Goal: Task Accomplishment & Management: Manage account settings

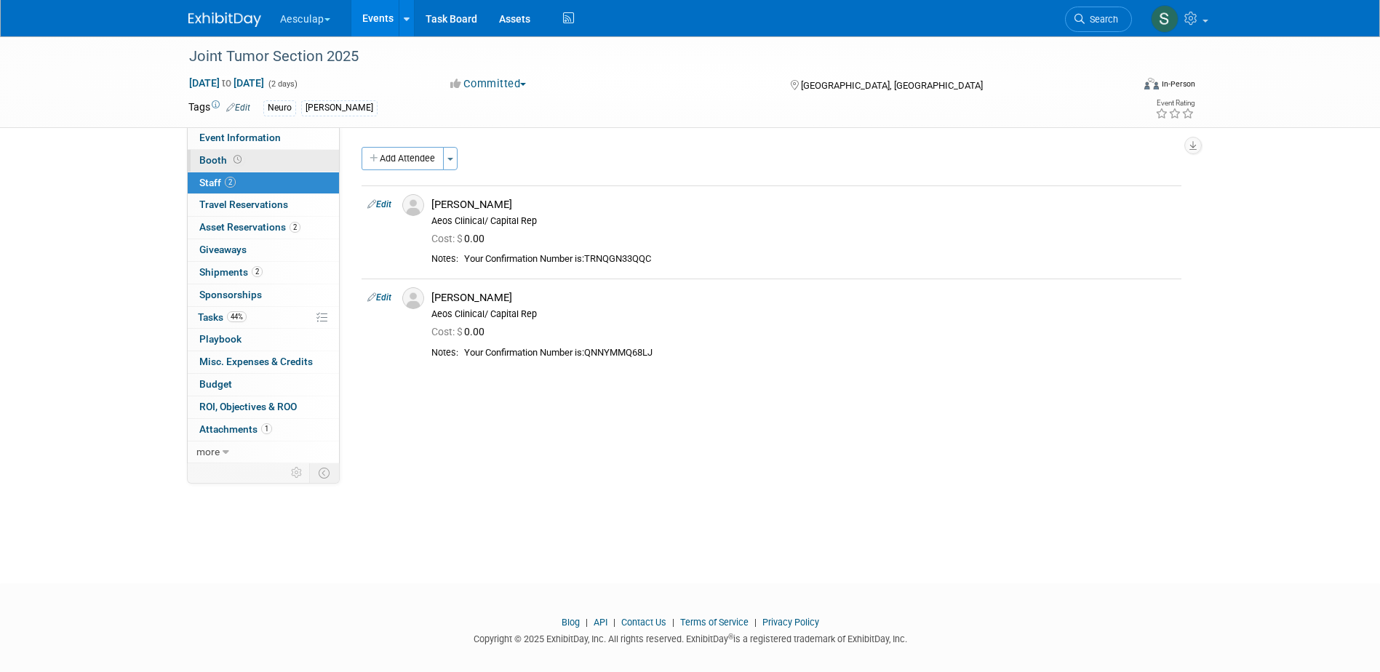
click at [213, 160] on span "Booth" at bounding box center [221, 160] width 45 height 12
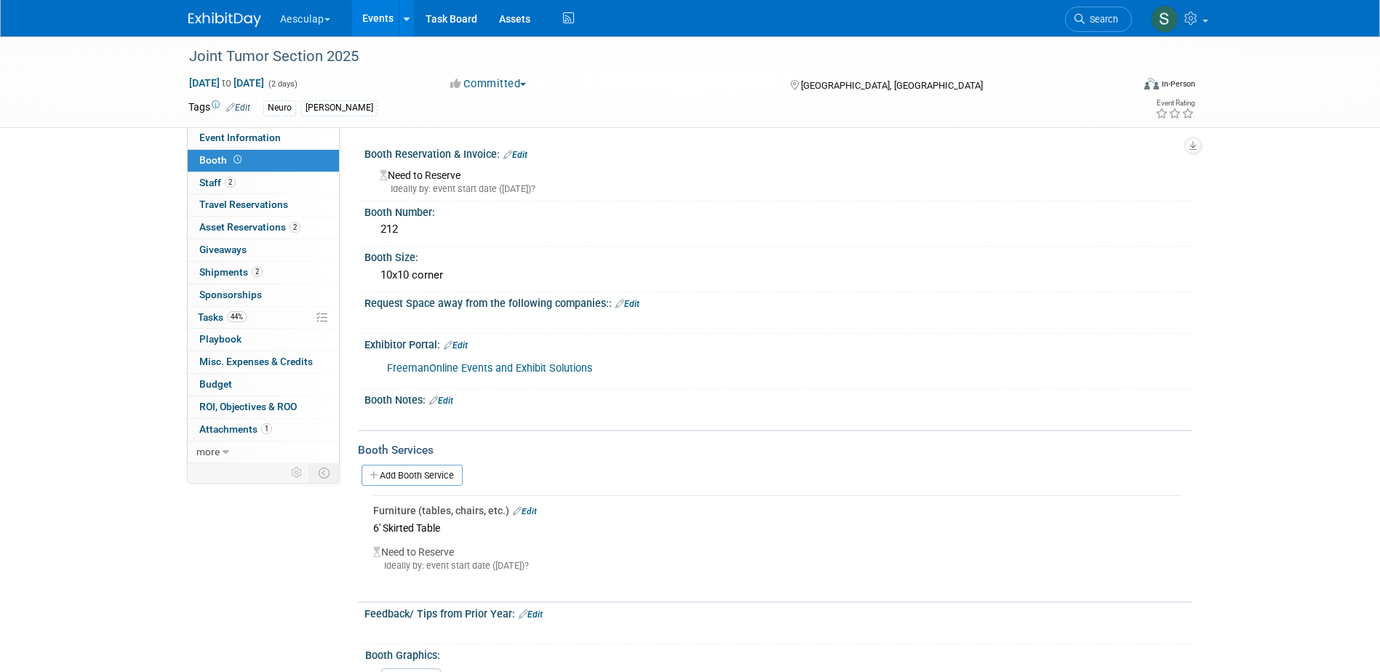
click at [517, 513] on icon at bounding box center [517, 511] width 9 height 8
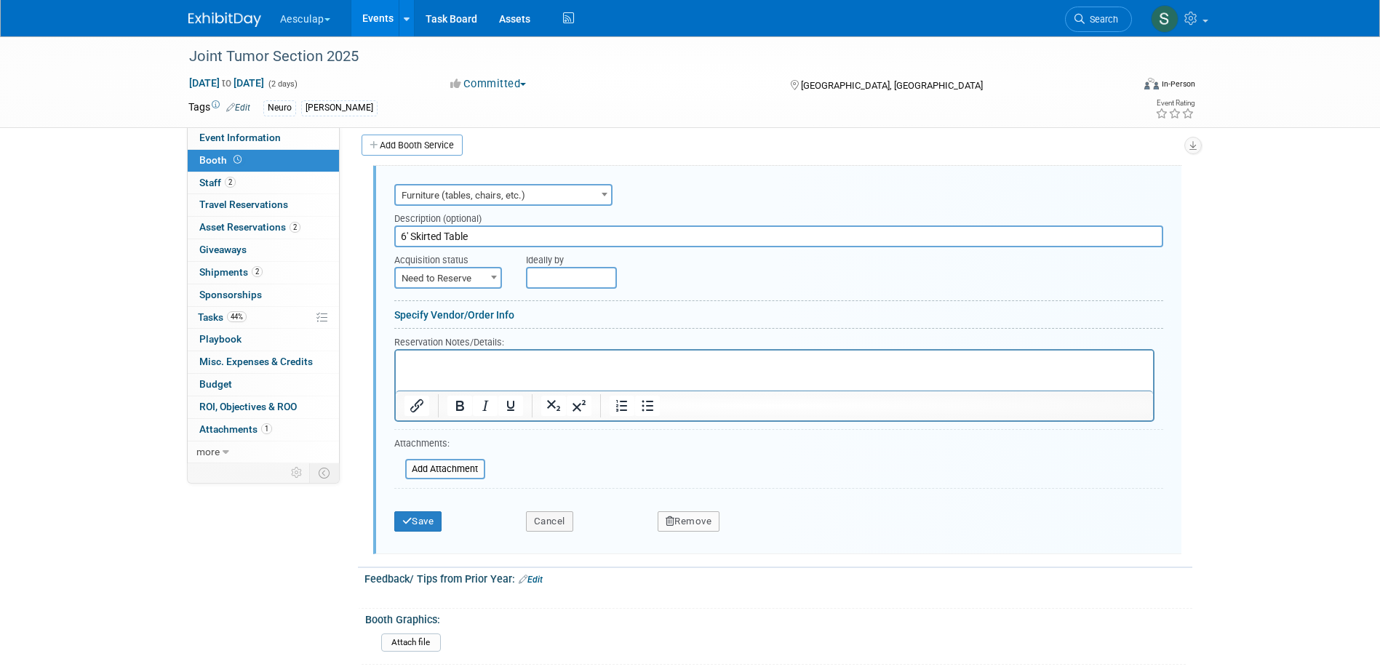
click at [451, 271] on span "Need to Reserve" at bounding box center [448, 278] width 105 height 20
select select "2"
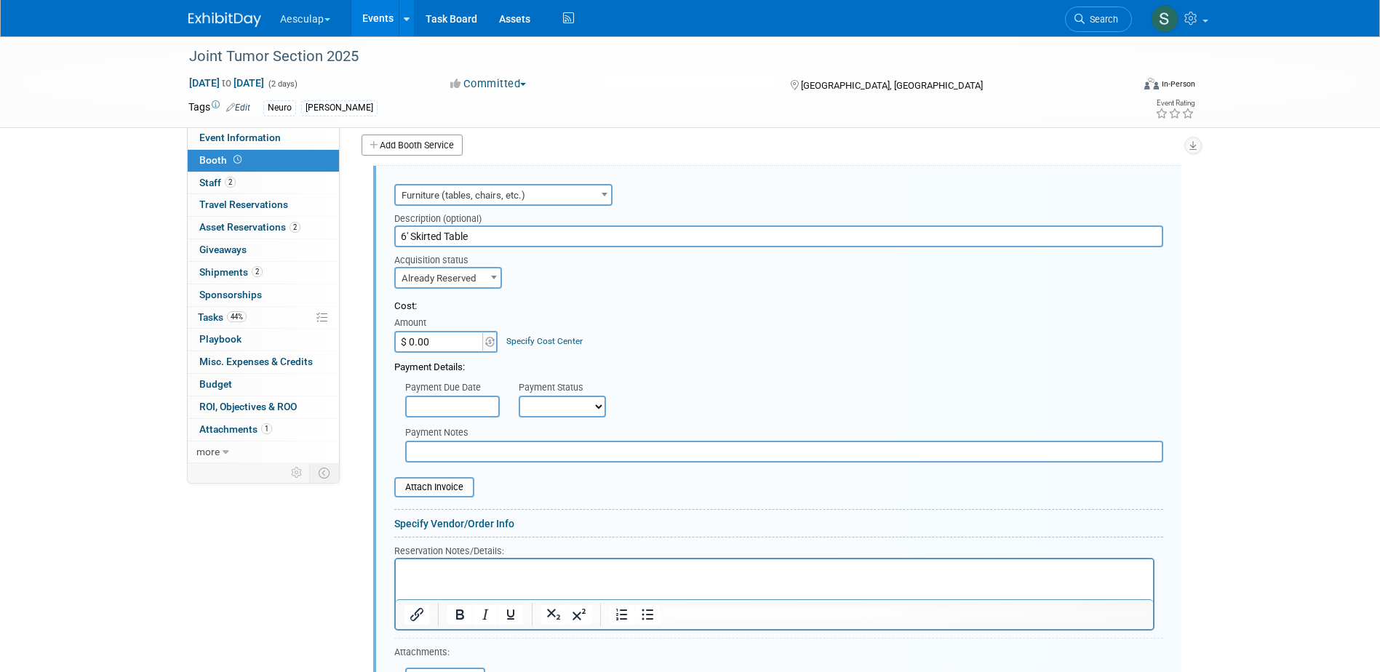
click at [501, 230] on input "6' Skirted Table" at bounding box center [778, 237] width 769 height 22
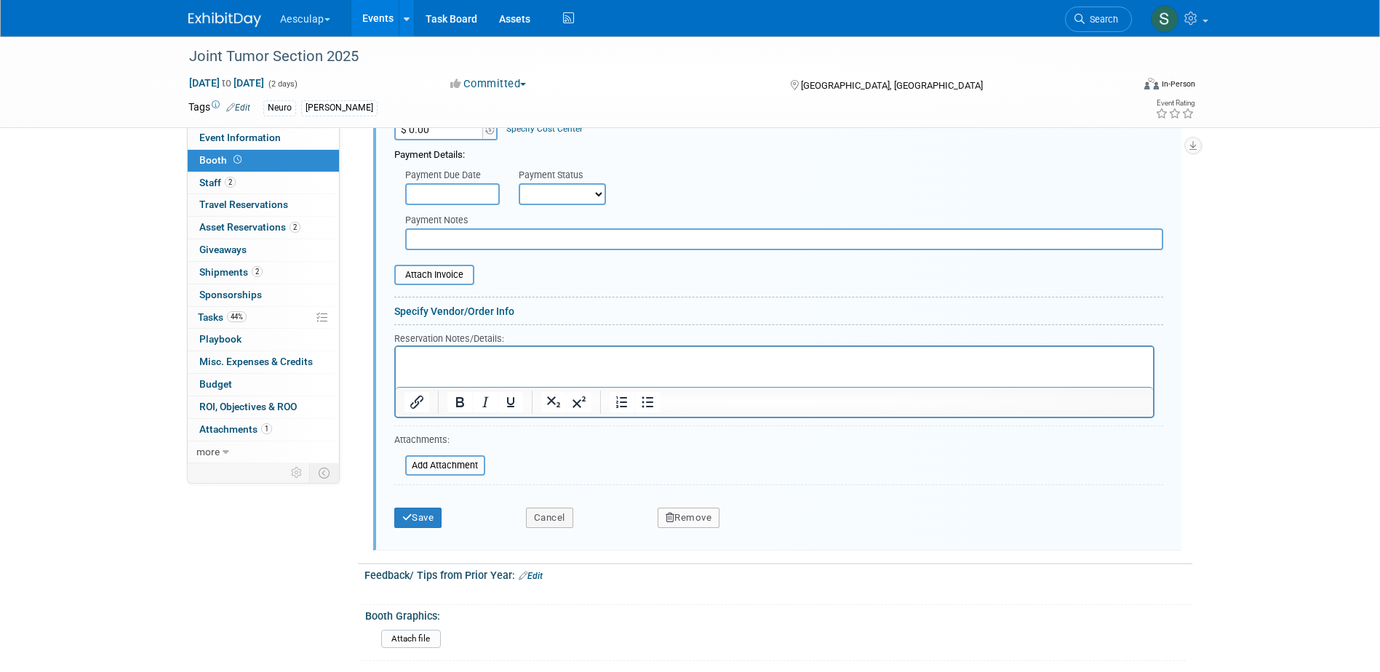
scroll to position [549, 0]
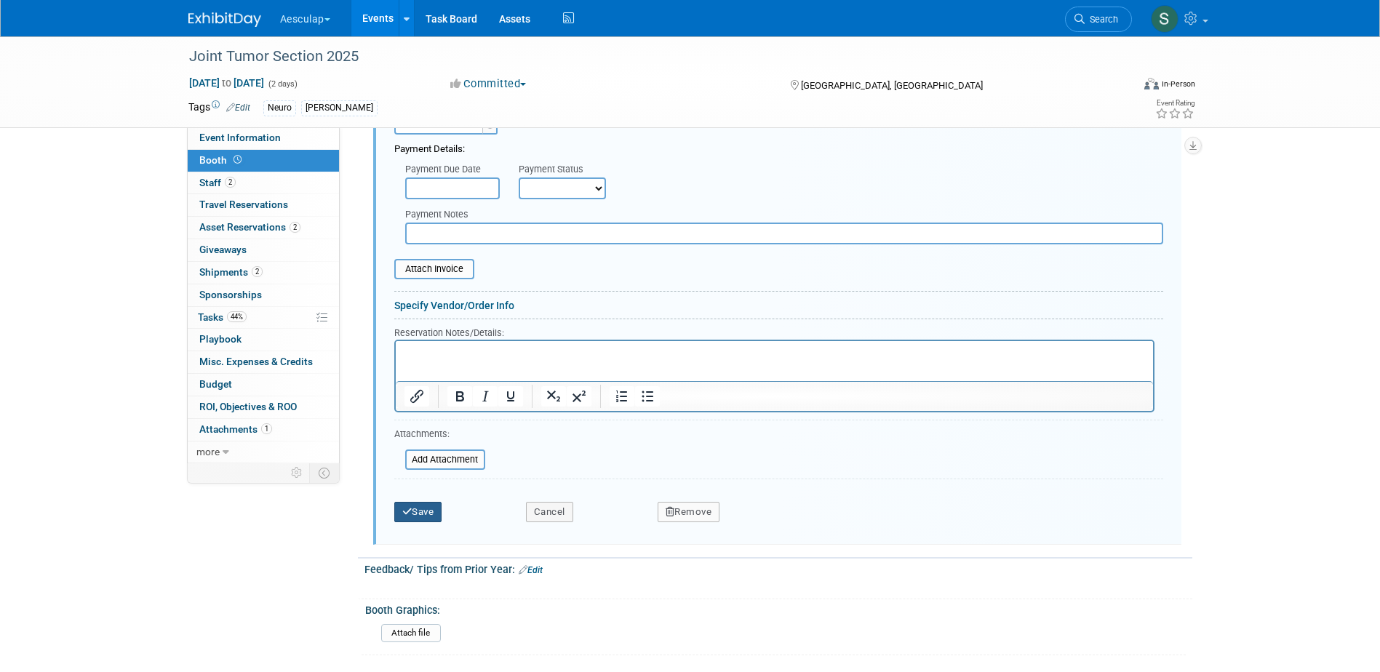
type input "6' Skirted Table & 2 Chairs"
click at [415, 514] on button "Save" at bounding box center [418, 512] width 48 height 20
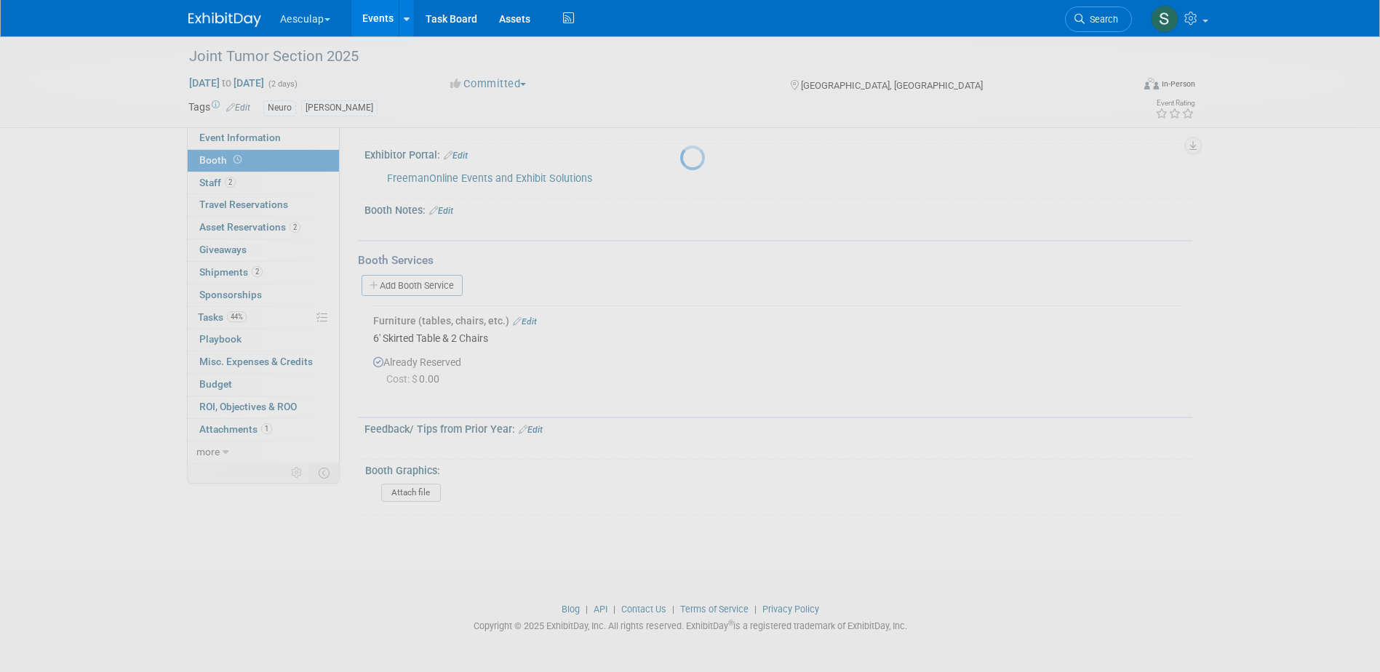
scroll to position [190, 0]
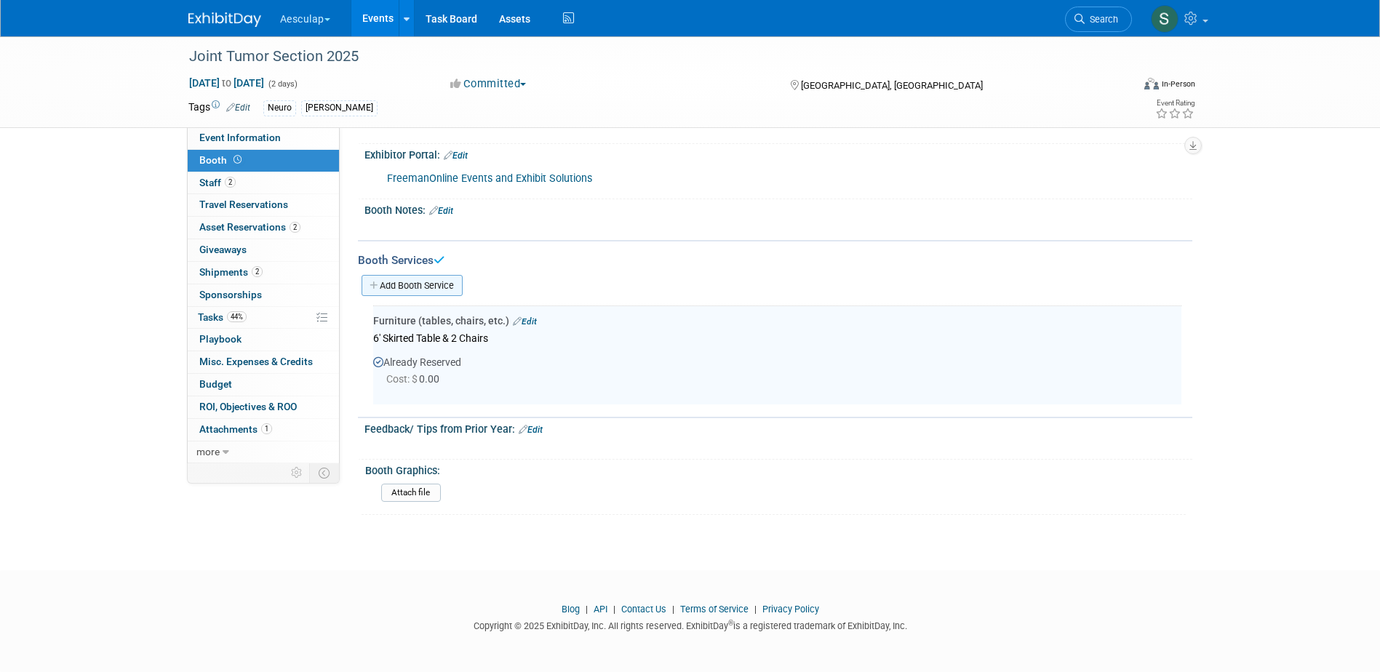
click at [414, 284] on link "Add Booth Service" at bounding box center [412, 285] width 101 height 21
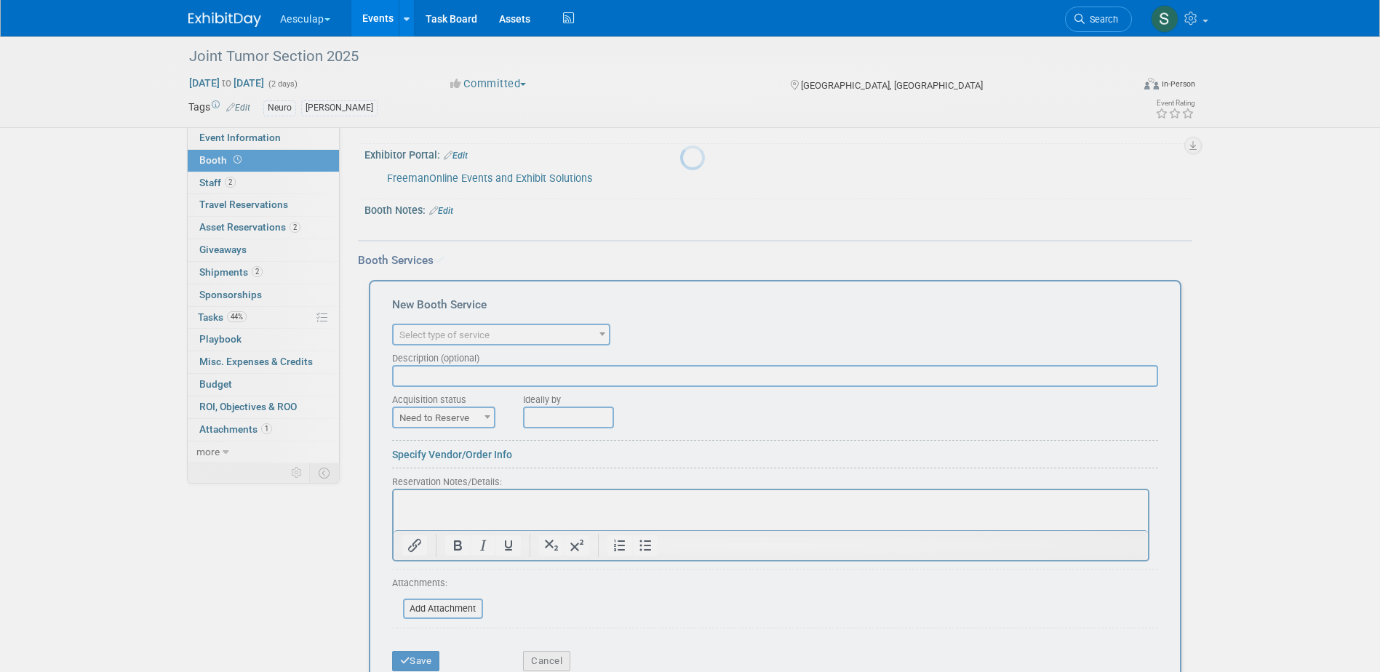
scroll to position [0, 0]
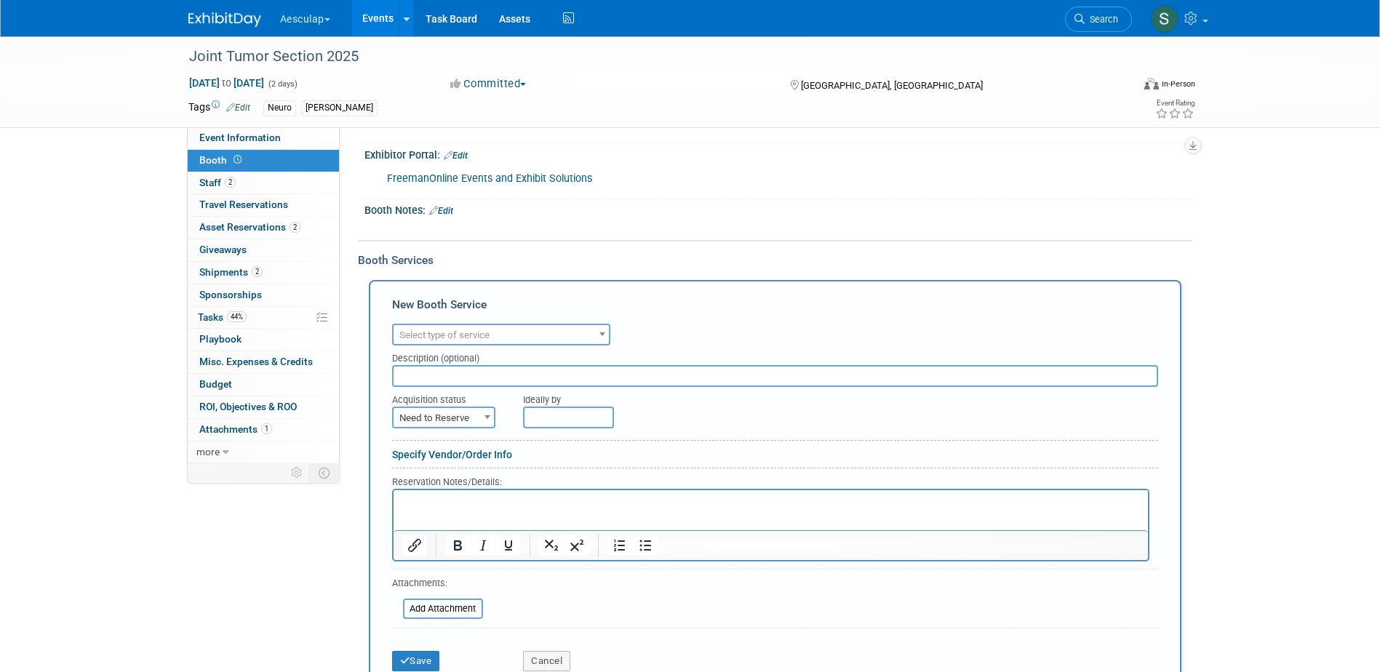
click at [469, 335] on span "Select type of service" at bounding box center [444, 335] width 90 height 11
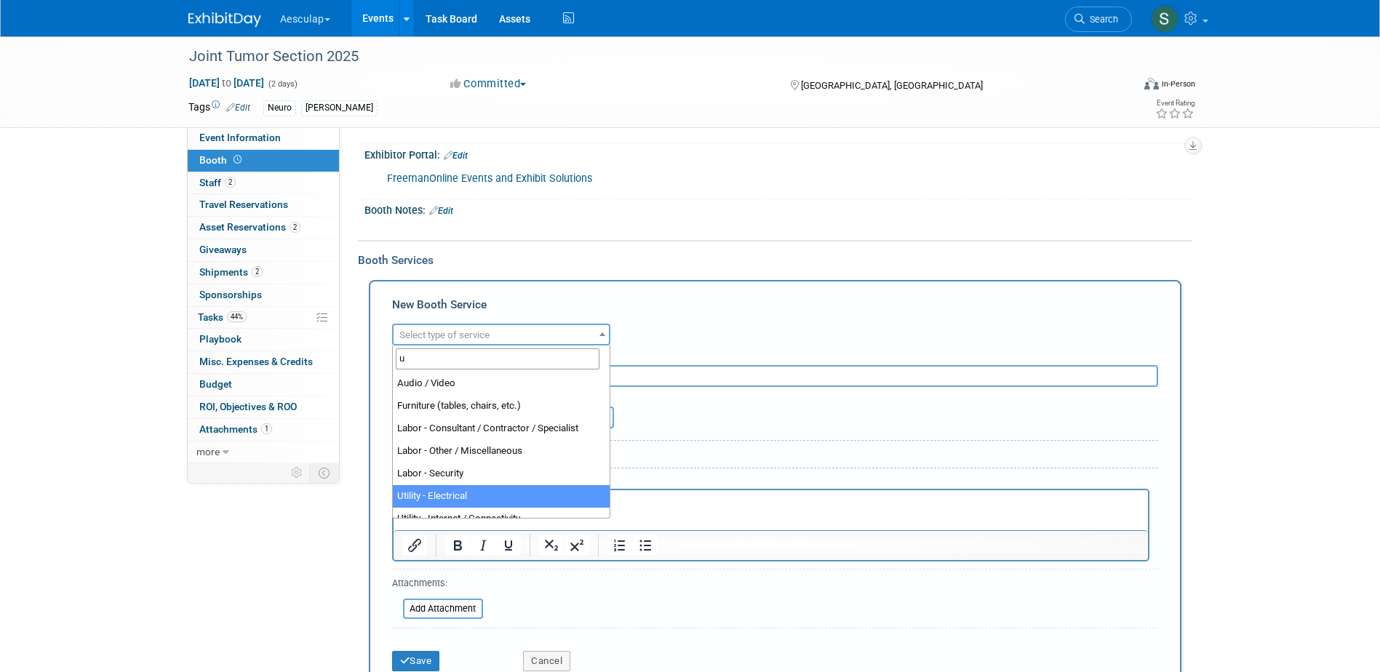
type input "u"
select select "8"
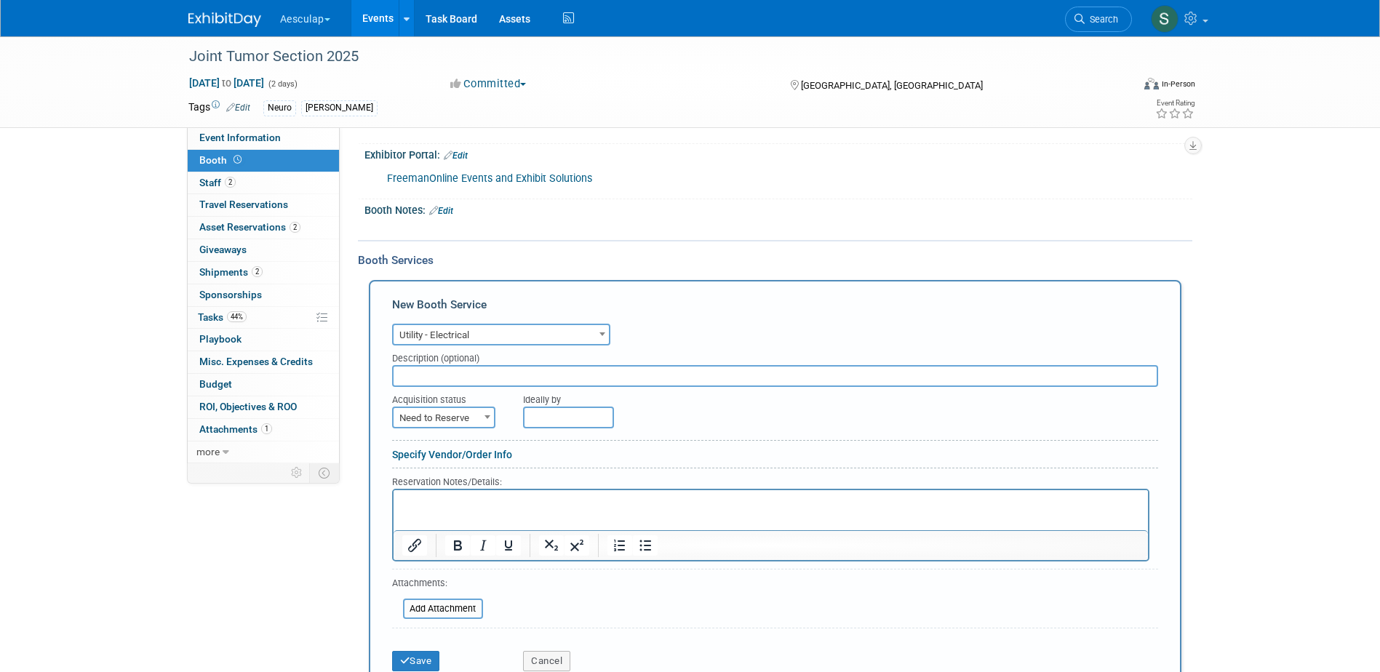
click at [450, 414] on span "Need to Reserve" at bounding box center [444, 418] width 100 height 20
select select "2"
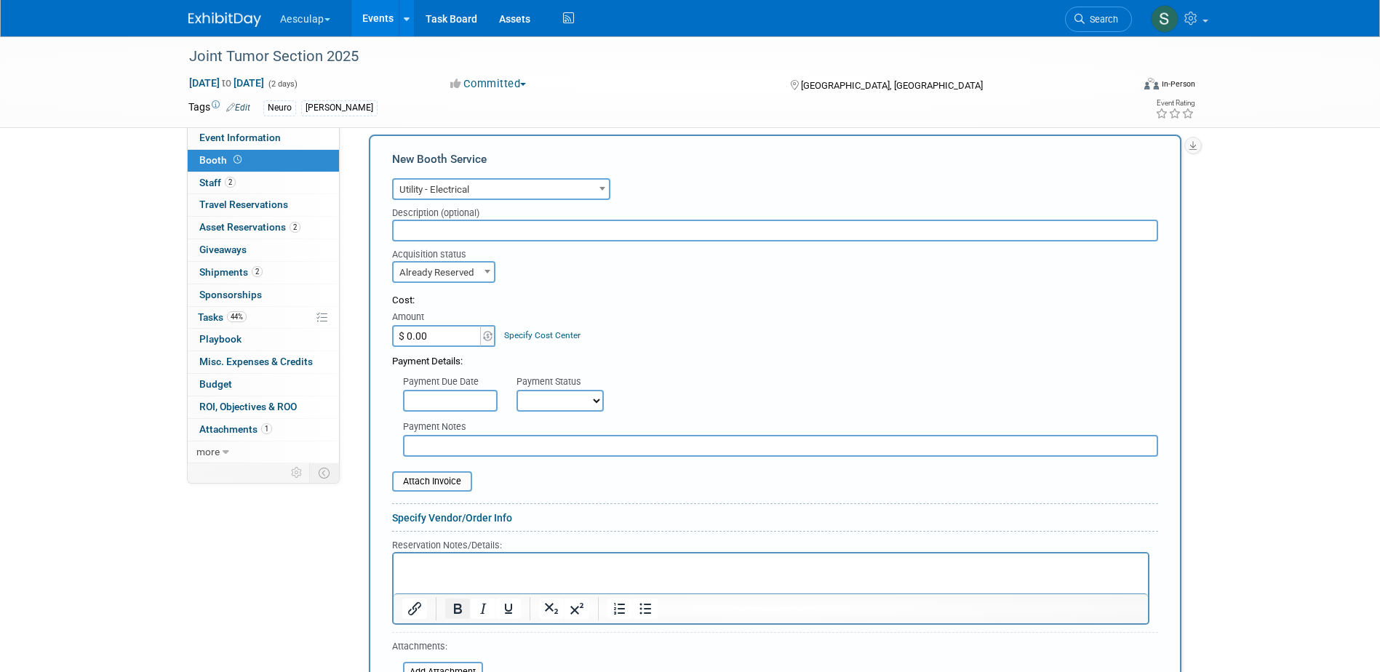
scroll to position [481, 0]
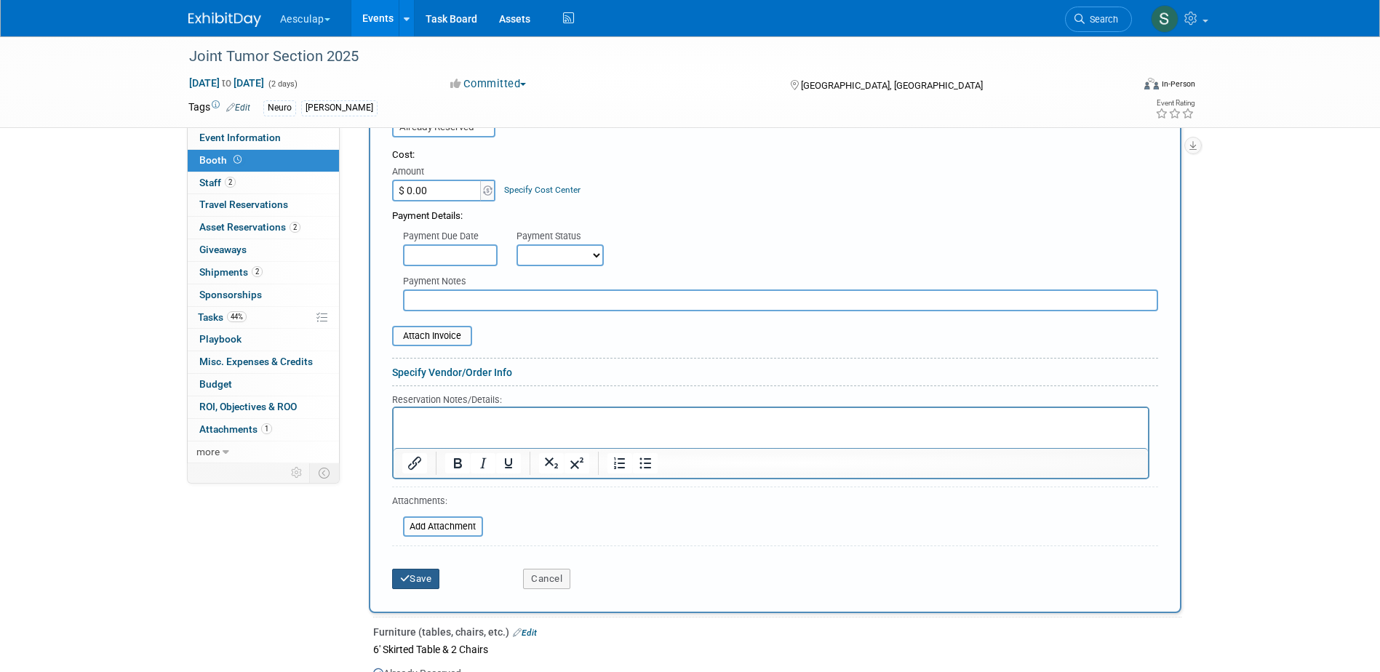
click at [421, 584] on button "Save" at bounding box center [416, 579] width 48 height 20
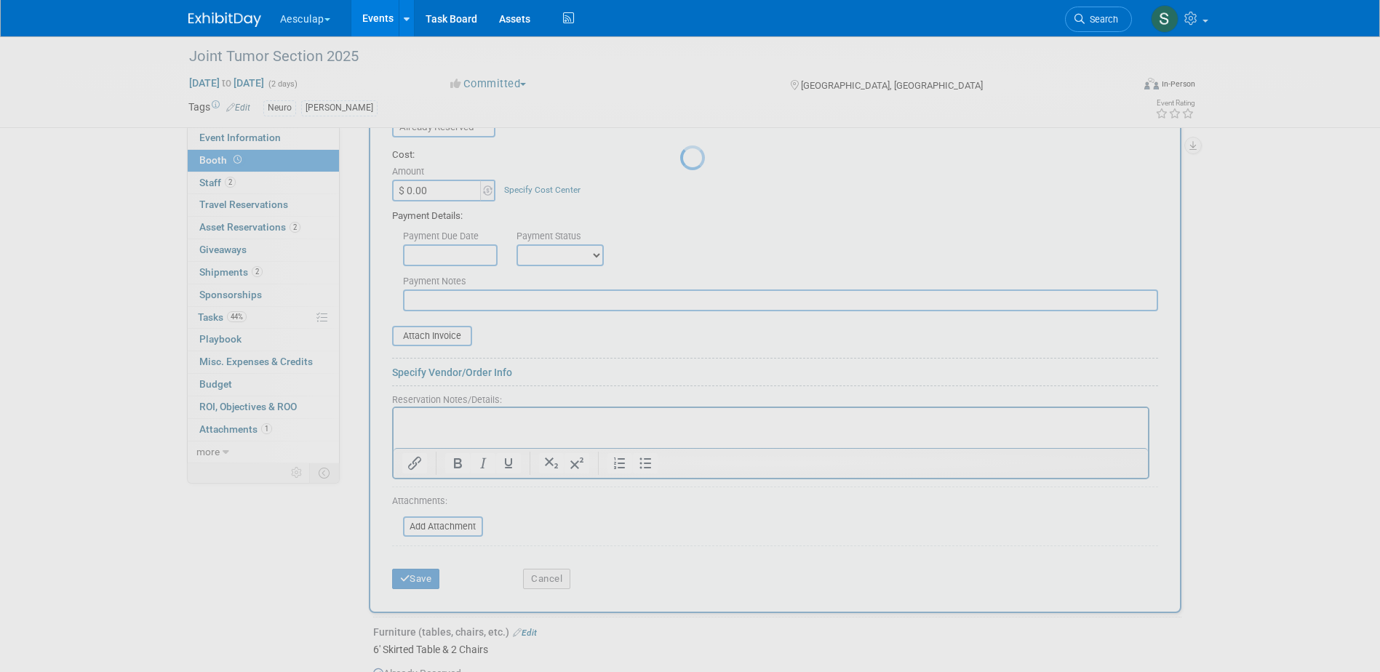
scroll to position [269, 0]
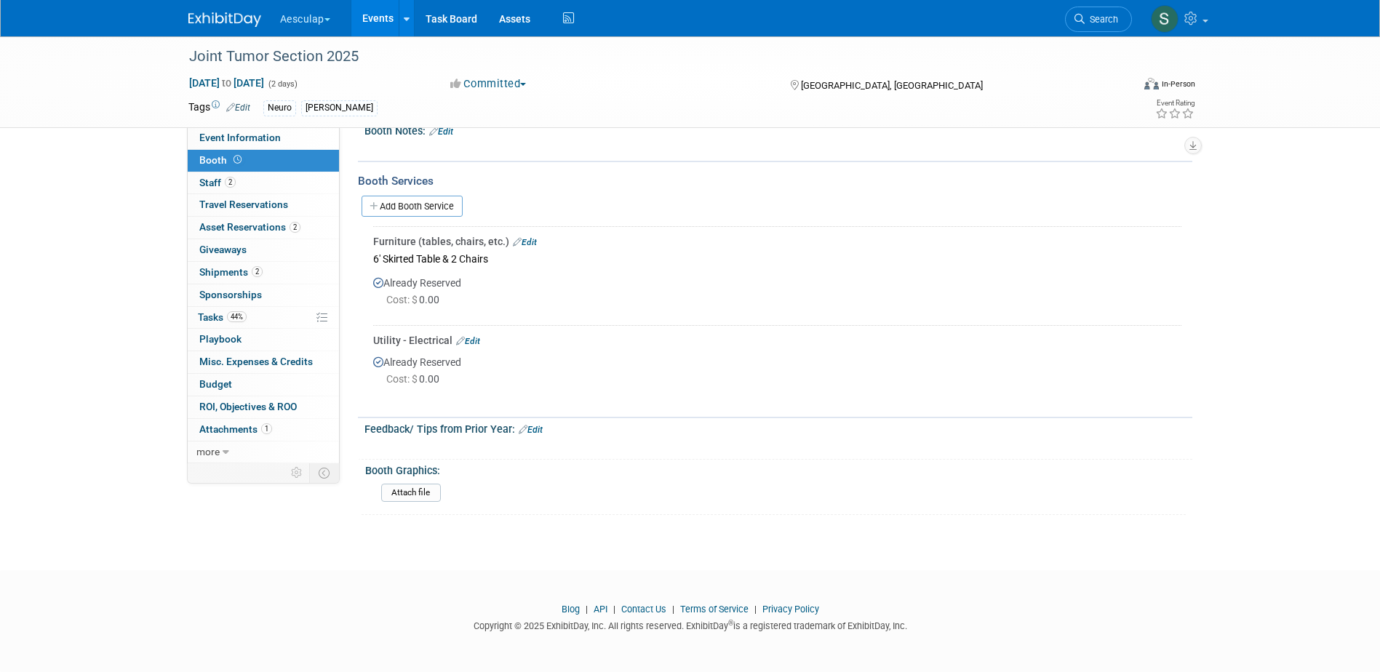
click at [528, 243] on link "Edit" at bounding box center [525, 242] width 24 height 10
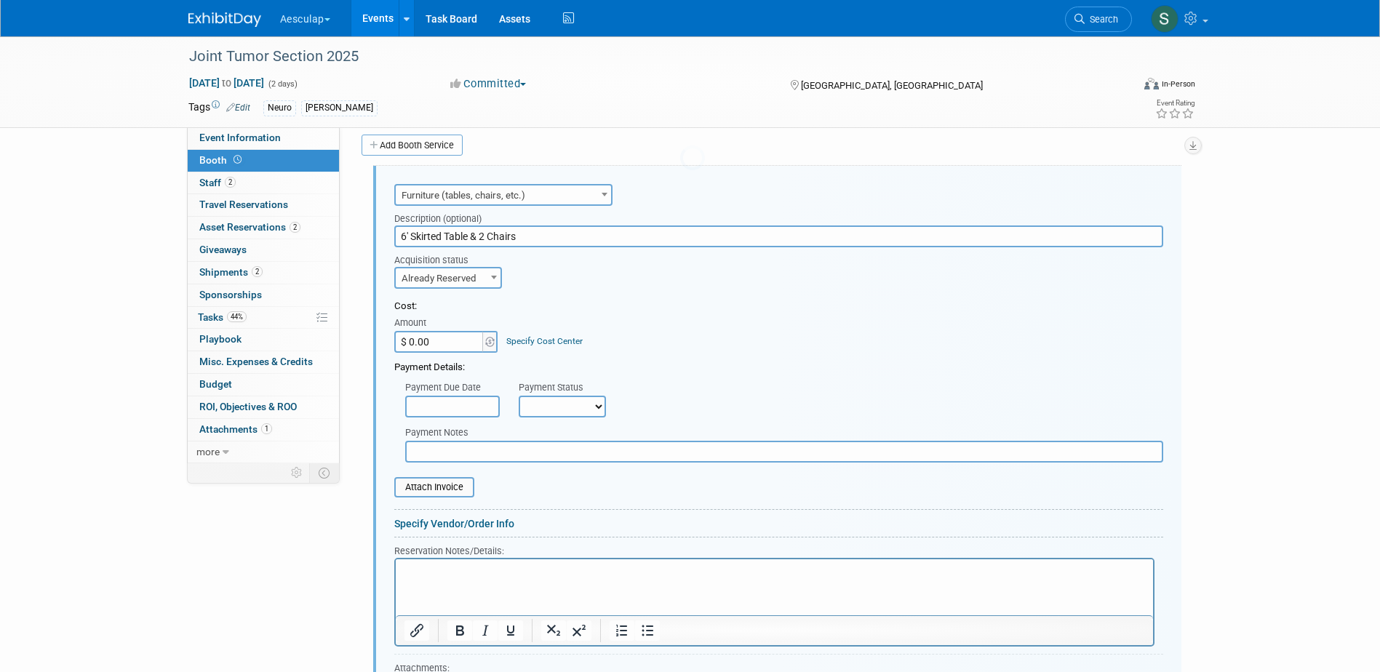
scroll to position [0, 0]
click at [450, 342] on input "$ 0.00" at bounding box center [439, 342] width 91 height 22
type input "$ 1,117.37"
click at [537, 347] on div "Specify Cost Center" at bounding box center [544, 334] width 76 height 27
click at [539, 339] on link "Specify Cost Center" at bounding box center [544, 341] width 76 height 10
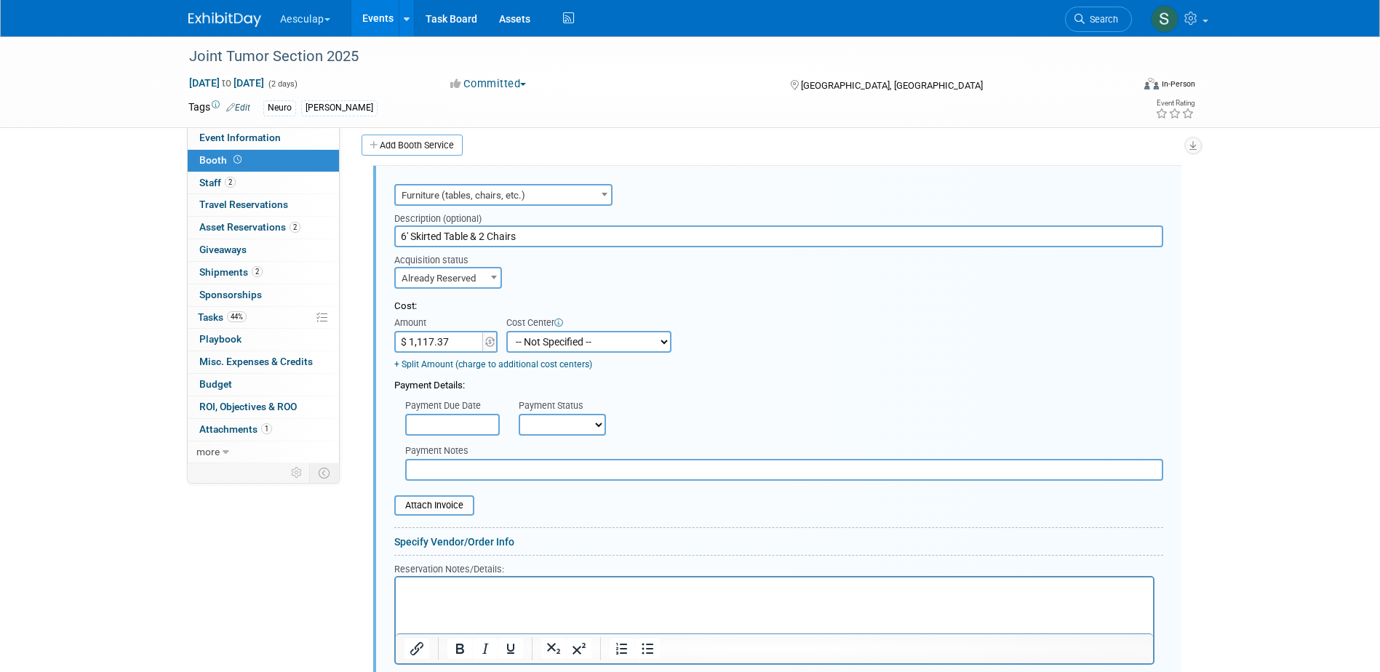
click at [586, 340] on select "-- Not Specified -- AAG B2B: 102736100 AIS - Ortho AIS -Spine Atlantic Neuro [P…" at bounding box center [588, 342] width 165 height 22
select select "18966028"
click at [506, 331] on select "-- Not Specified -- AAG B2B: 102736100 AIS - Ortho AIS -Spine Atlantic Neuro [P…" at bounding box center [588, 342] width 165 height 22
click at [555, 427] on select "Not Paid Yet Partially Paid Paid in Full" at bounding box center [562, 425] width 87 height 22
select select "1"
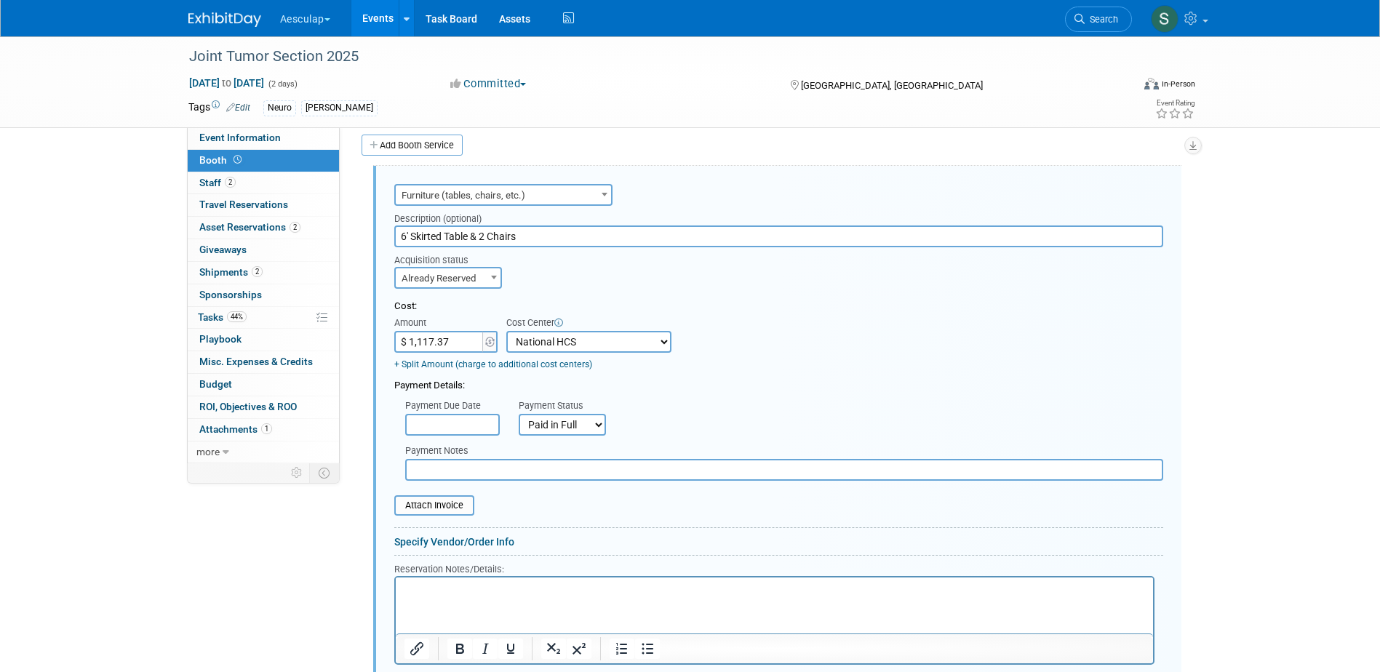
click at [519, 415] on select "Not Paid Yet Partially Paid Paid in Full" at bounding box center [562, 425] width 87 height 22
click at [466, 476] on input "text" at bounding box center [784, 470] width 758 height 22
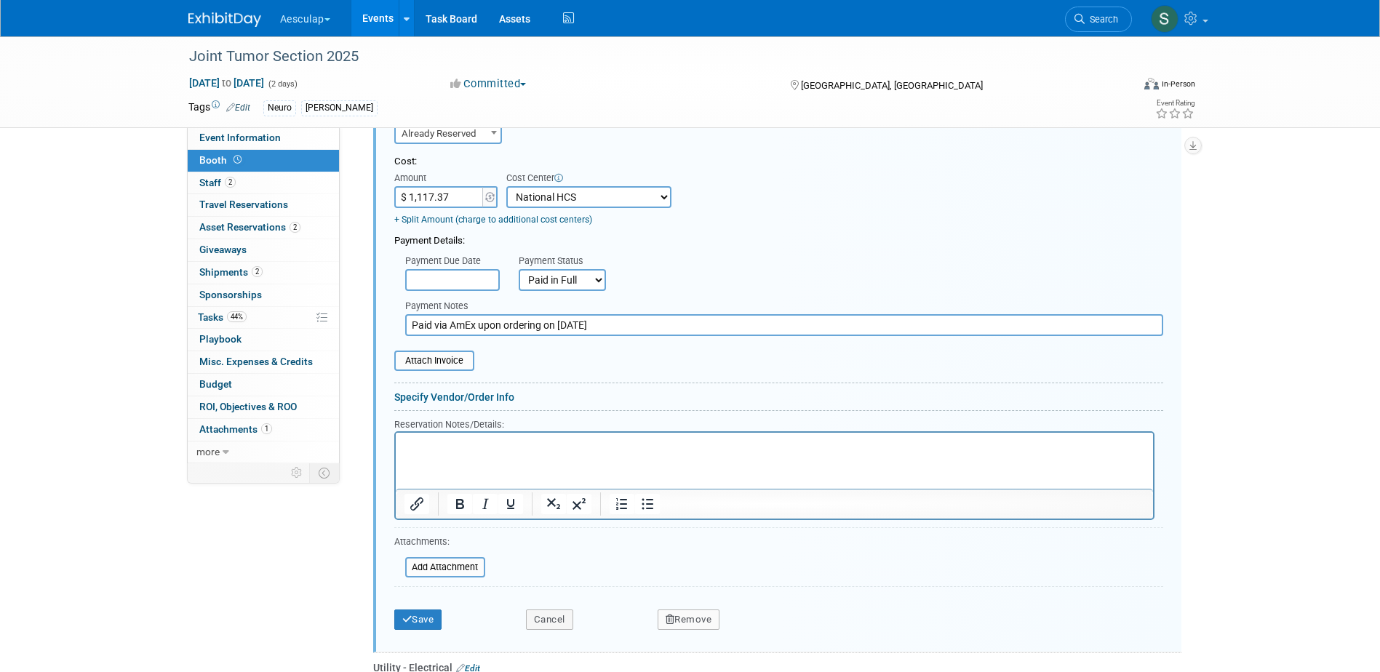
scroll to position [476, 0]
type input "Paid via AmEx upon ordering on [DATE]"
click at [433, 618] on button "Save" at bounding box center [418, 619] width 48 height 20
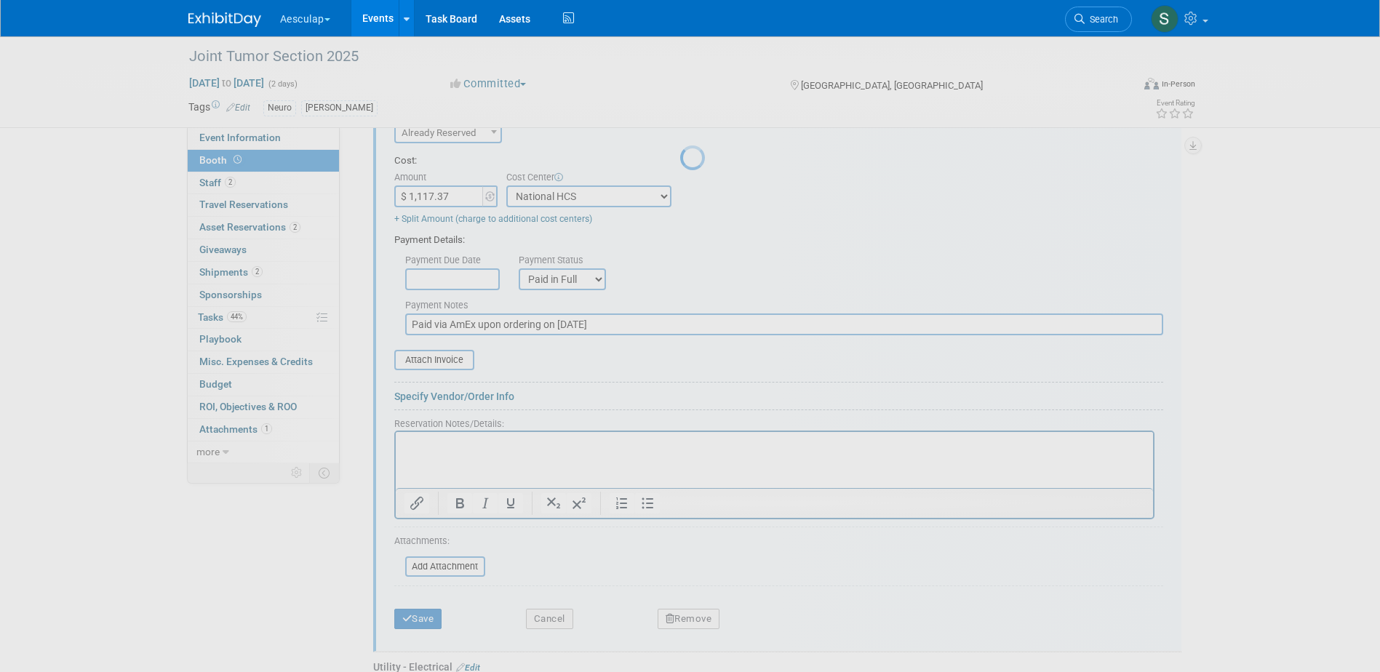
scroll to position [299, 0]
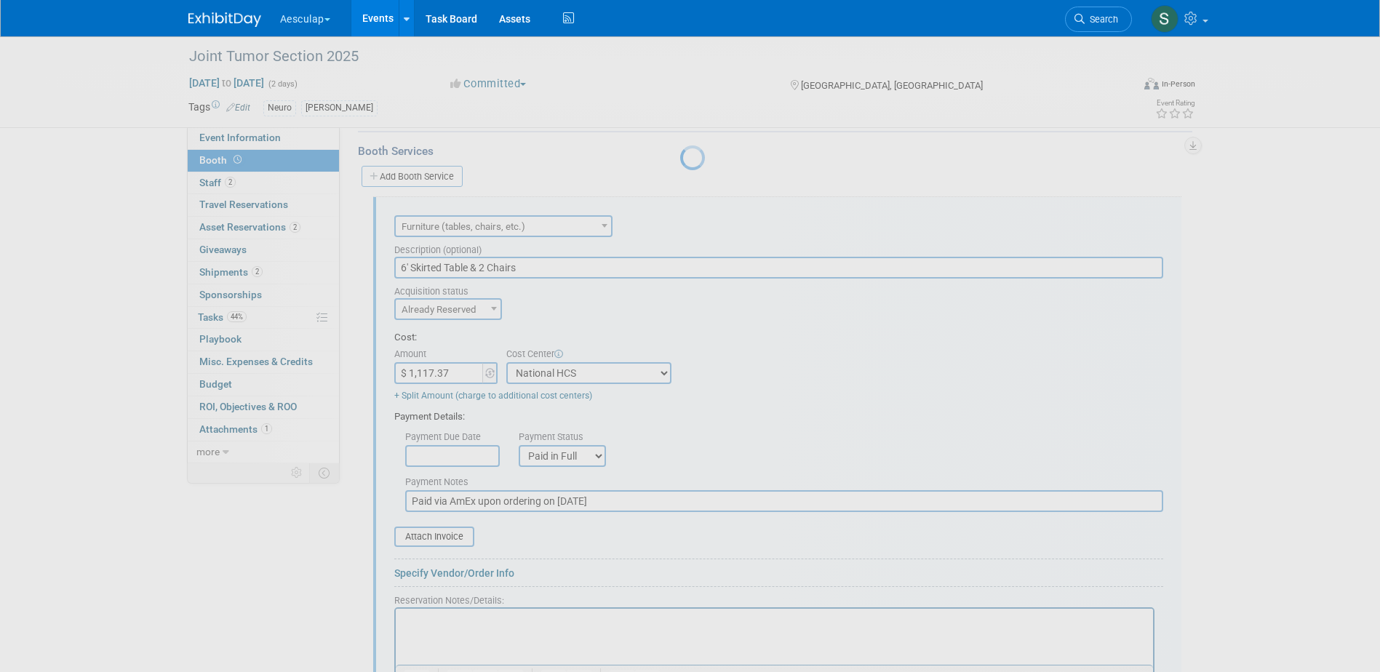
click at [680, 618] on div at bounding box center [690, 336] width 20 height 672
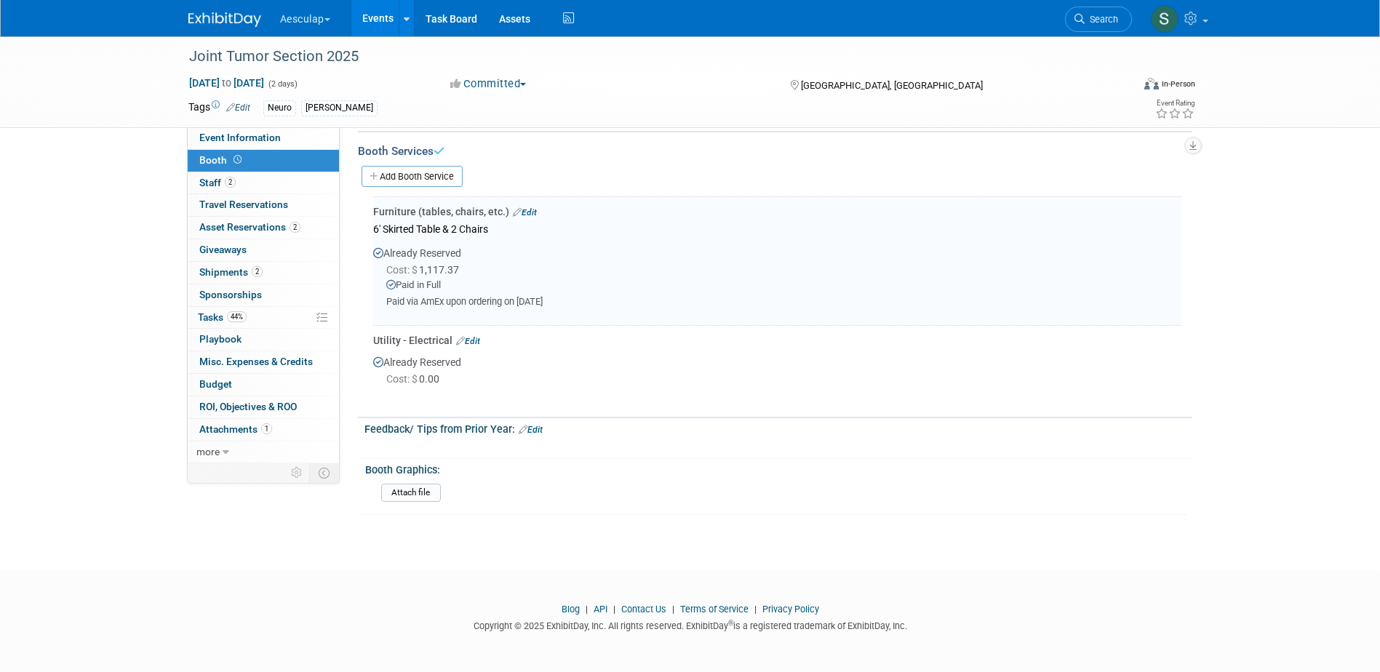
click at [474, 341] on link "Edit" at bounding box center [468, 341] width 24 height 10
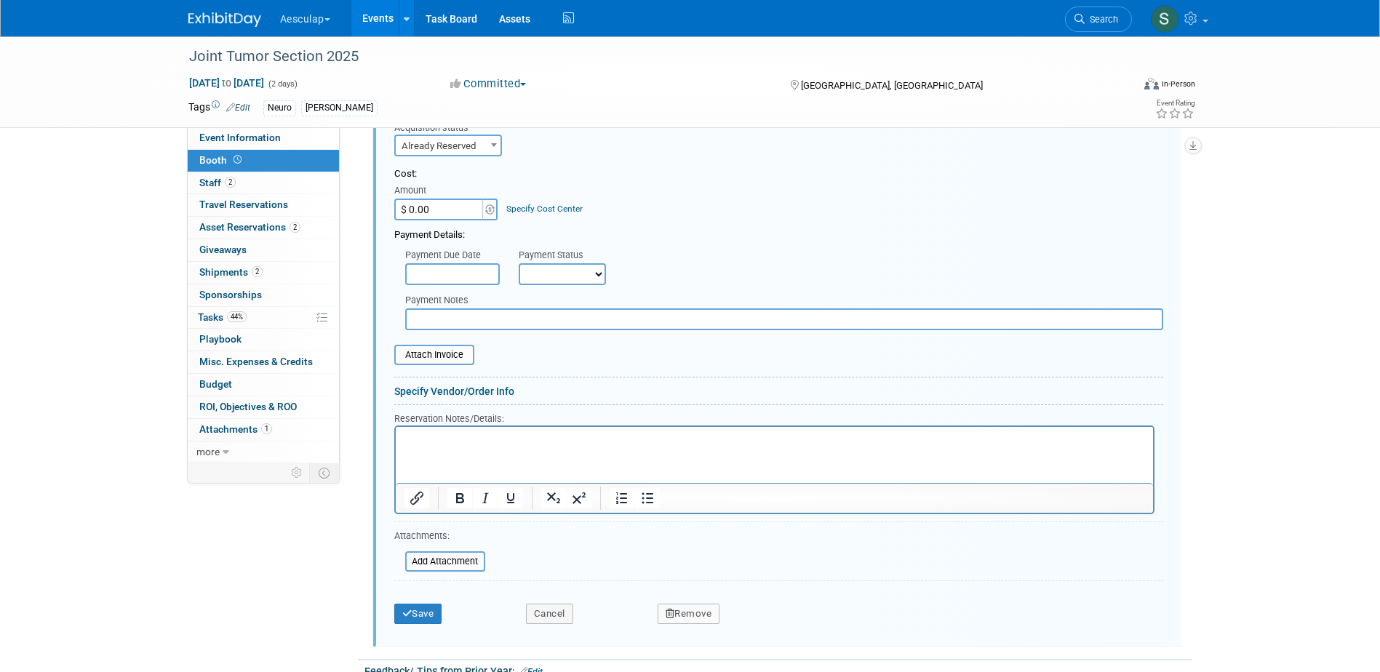
scroll to position [605, 0]
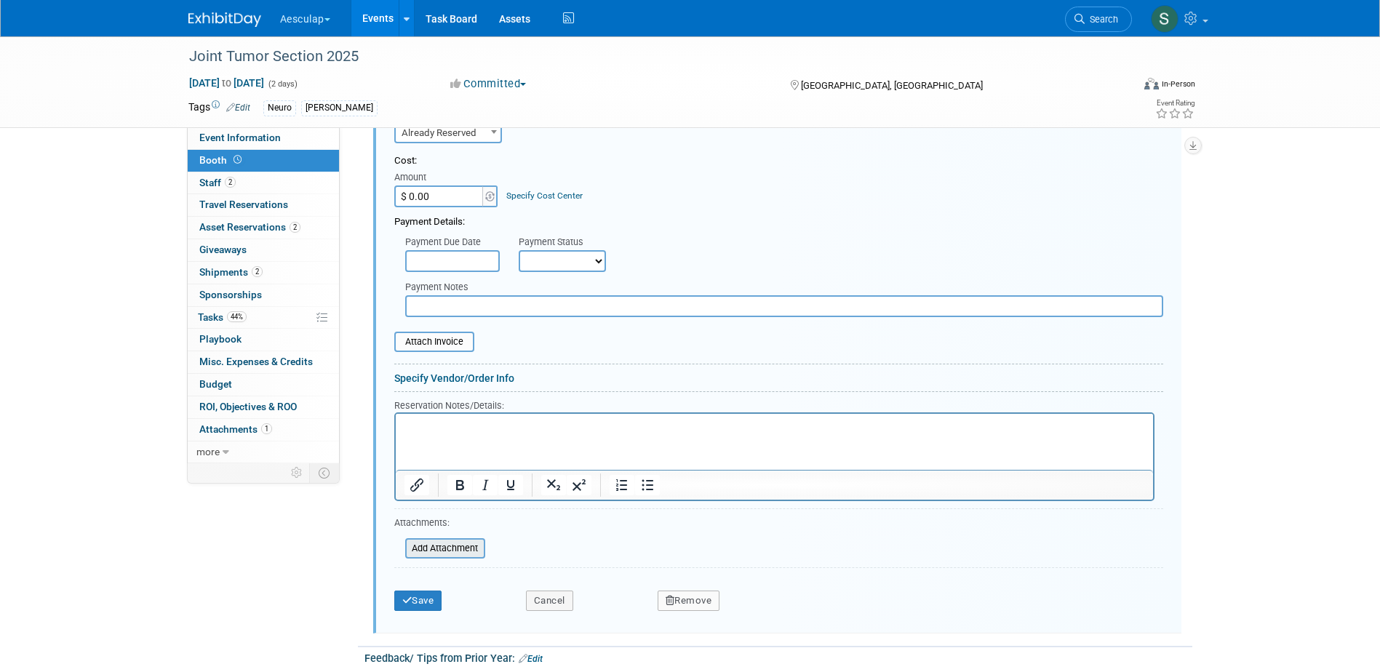
click at [442, 547] on input "file" at bounding box center [397, 548] width 173 height 17
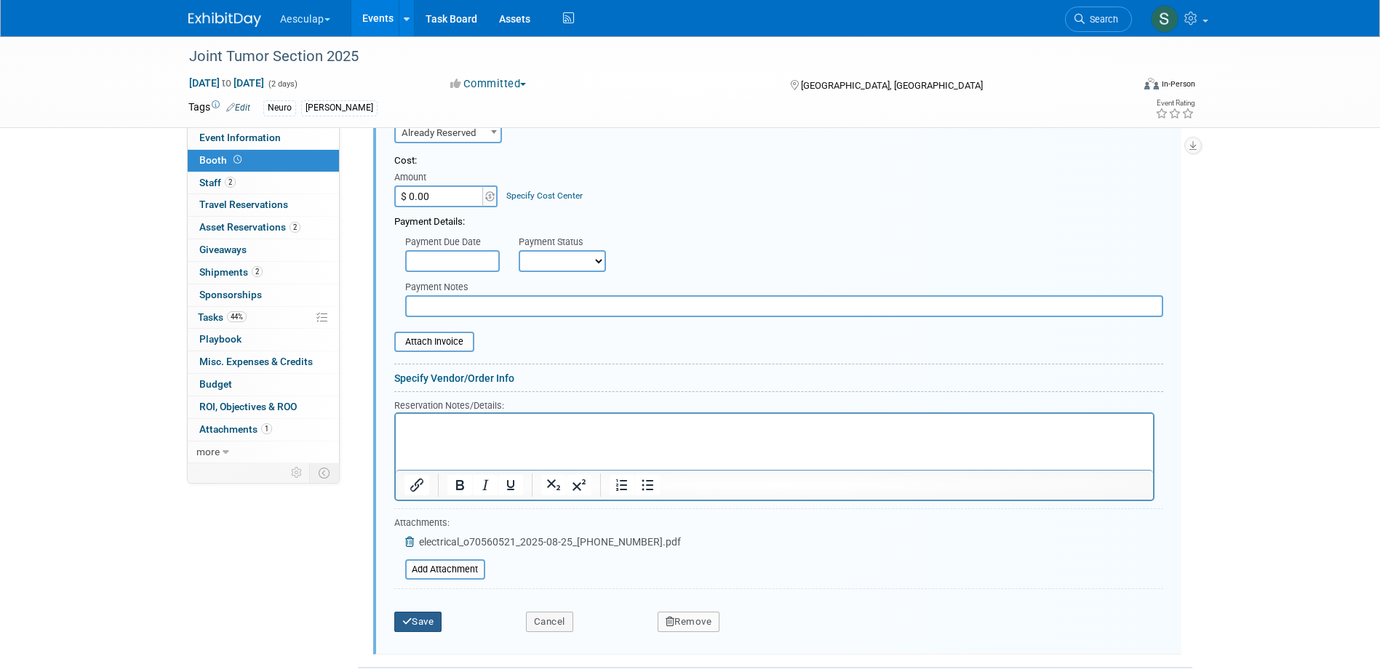
click at [428, 621] on button "Save" at bounding box center [418, 622] width 48 height 20
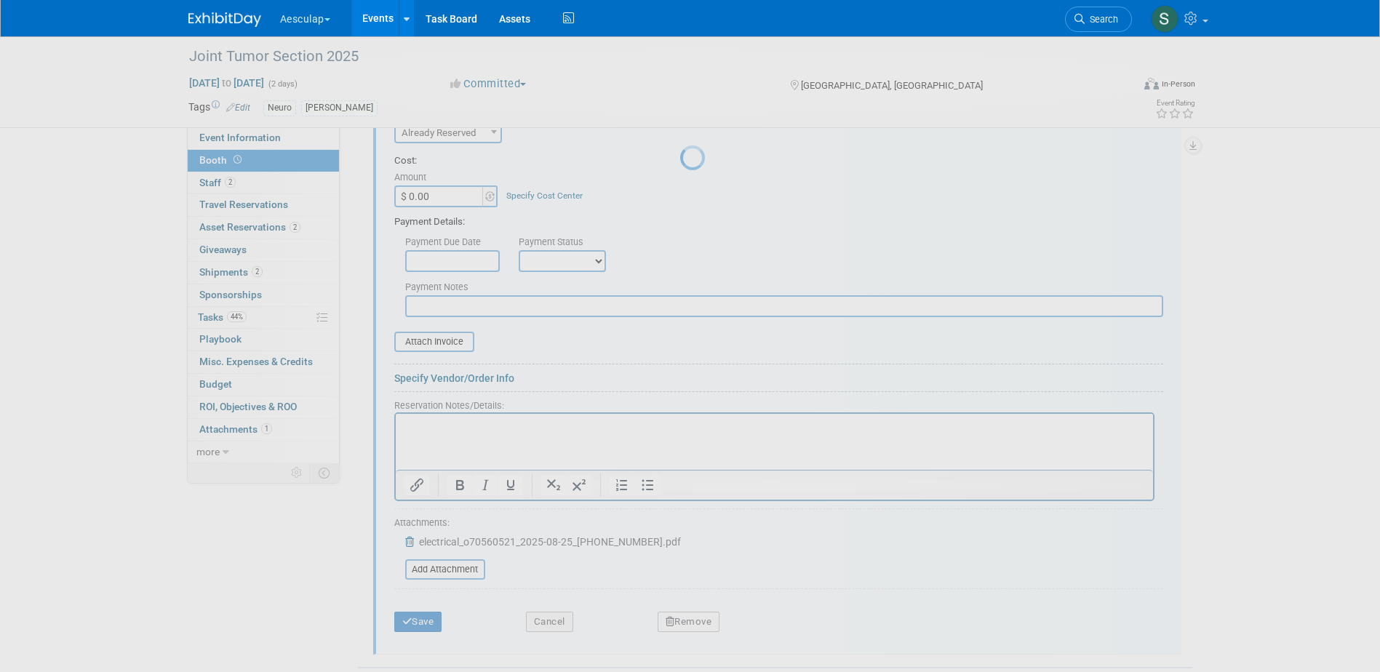
scroll to position [333, 0]
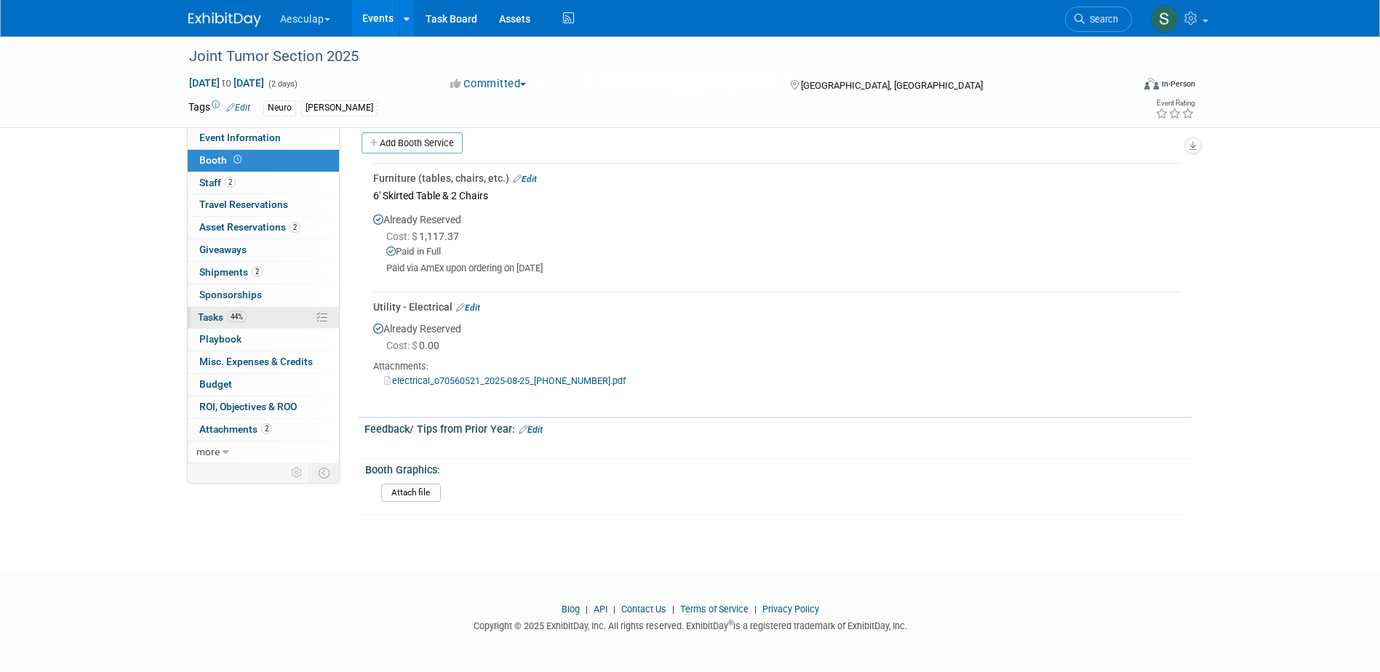
click at [205, 315] on span "Tasks 44%" at bounding box center [222, 317] width 49 height 12
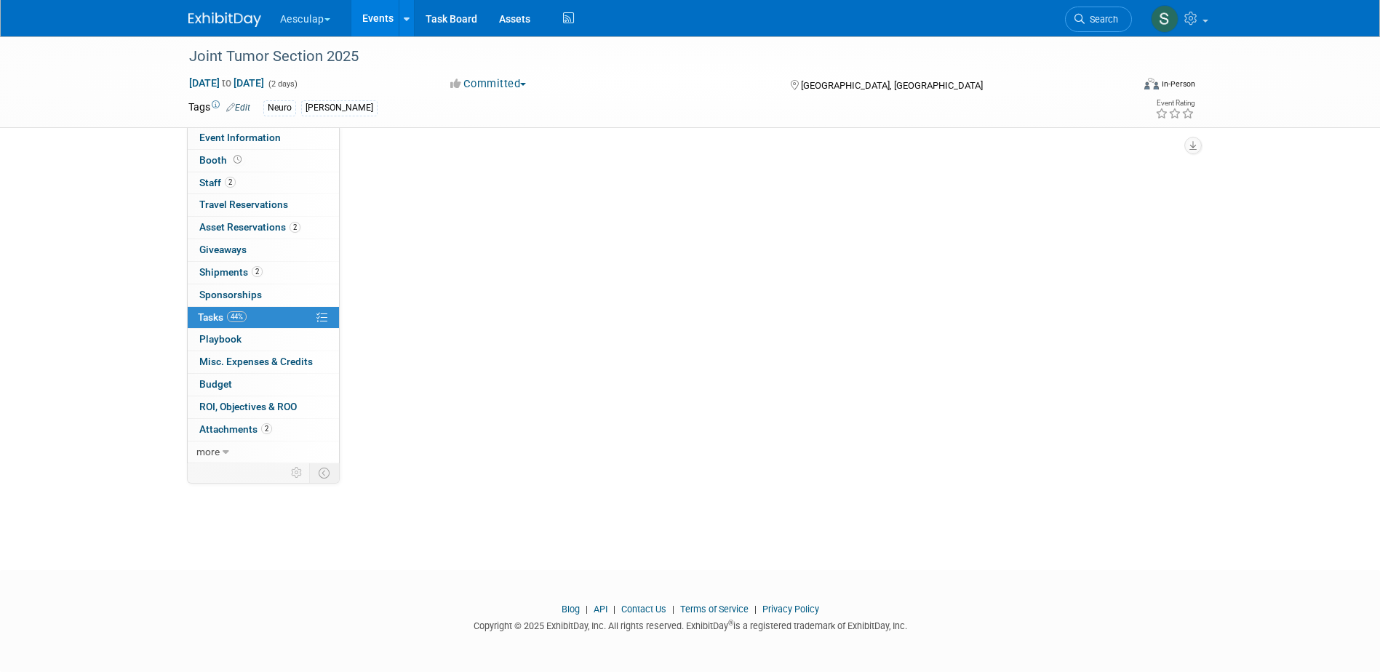
scroll to position [0, 0]
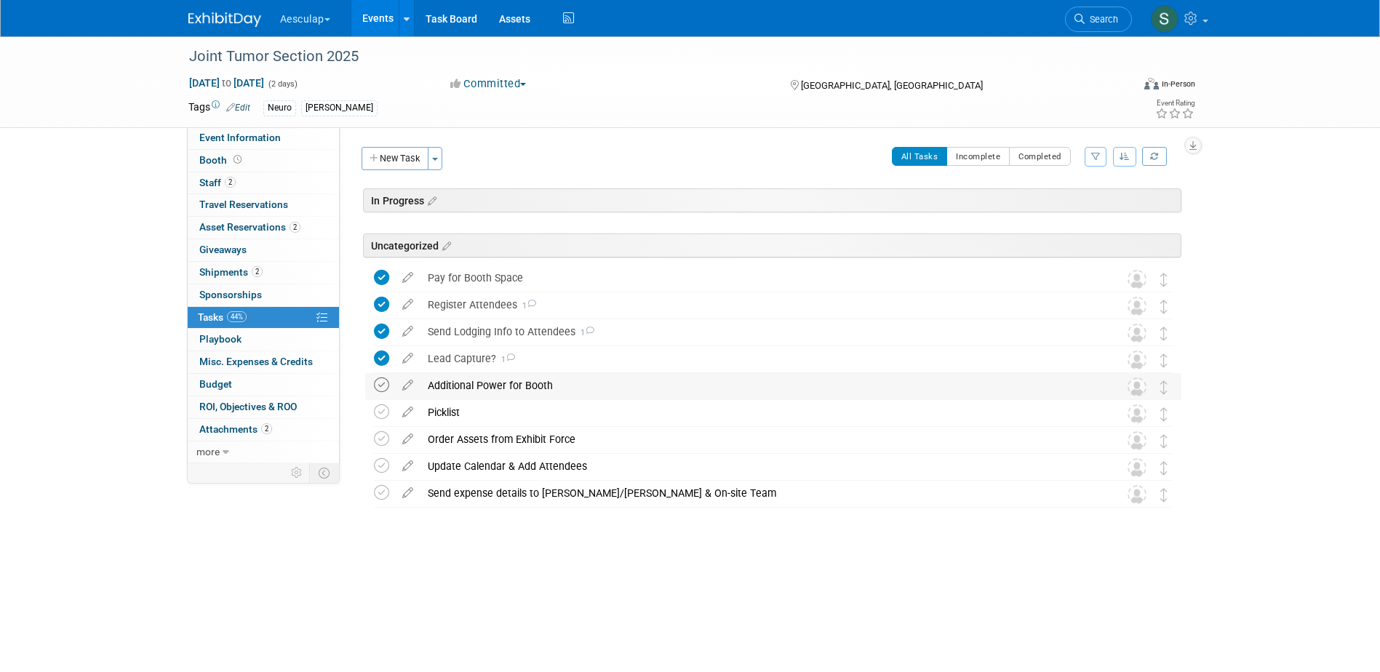
click at [383, 385] on icon at bounding box center [381, 385] width 15 height 15
click at [395, 168] on button "New Task" at bounding box center [395, 158] width 67 height 23
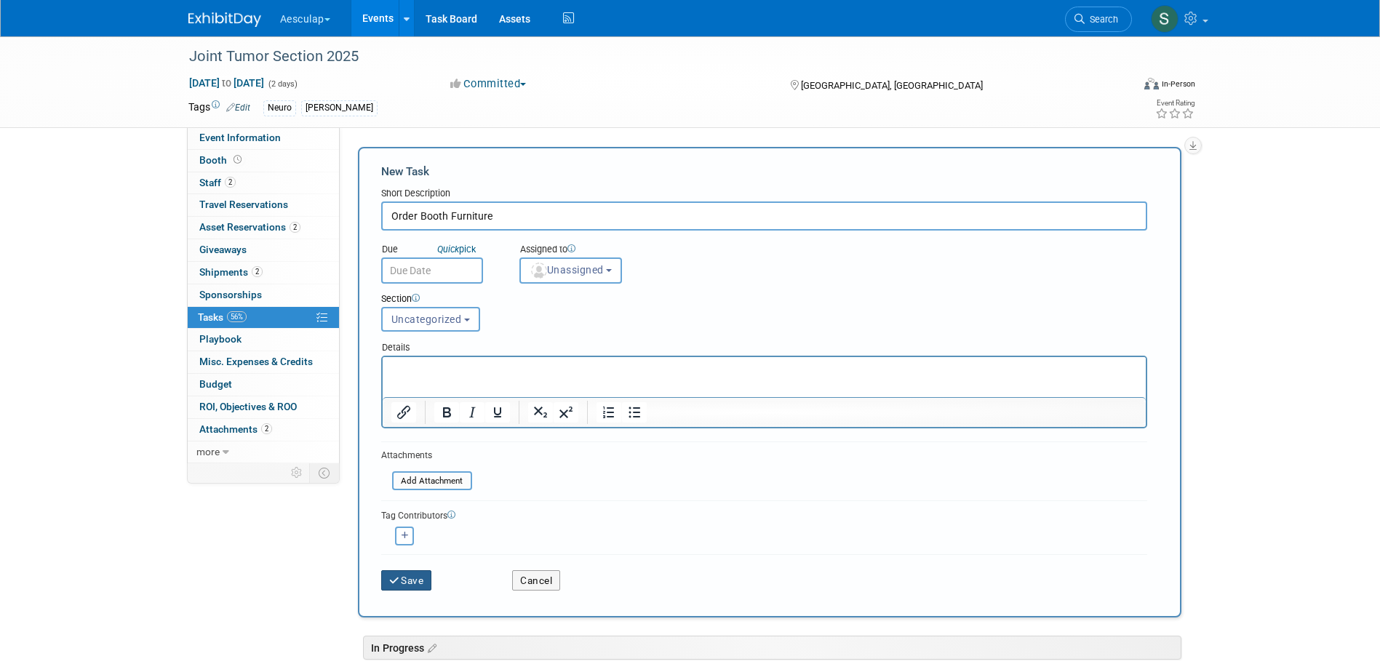
type input "Order Booth Furniture"
click at [418, 584] on button "Save" at bounding box center [406, 580] width 51 height 20
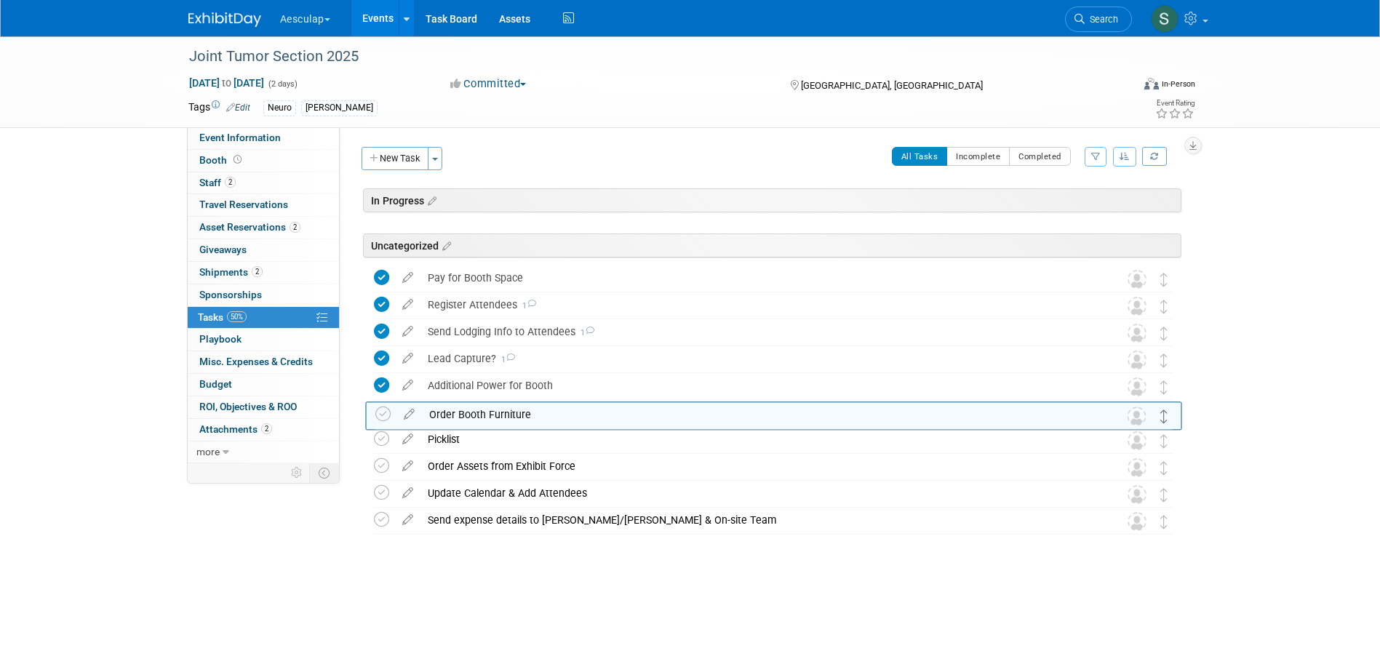
drag, startPoint x: 1163, startPoint y: 279, endPoint x: 1163, endPoint y: 415, distance: 136.1
click at [380, 412] on icon at bounding box center [381, 412] width 15 height 15
